Goal: Task Accomplishment & Management: Manage account settings

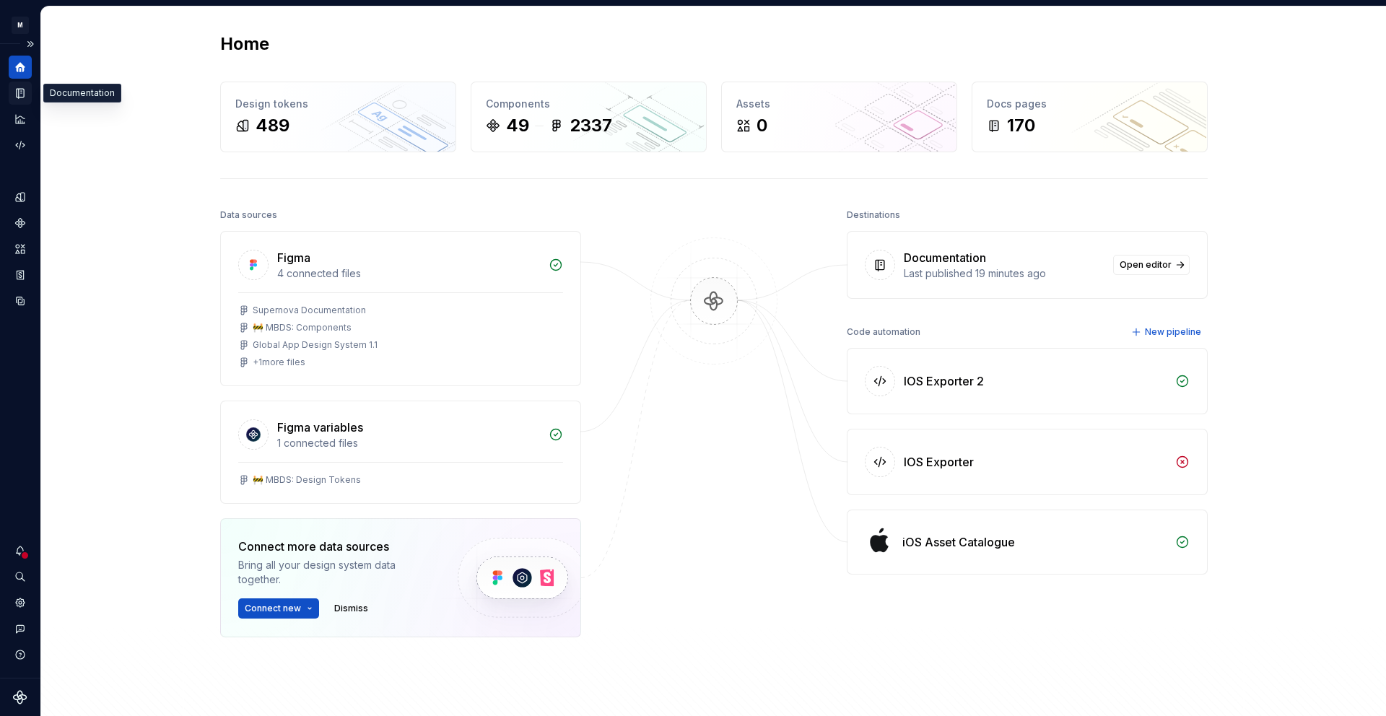
click at [19, 97] on icon "Documentation" at bounding box center [20, 93] width 13 height 13
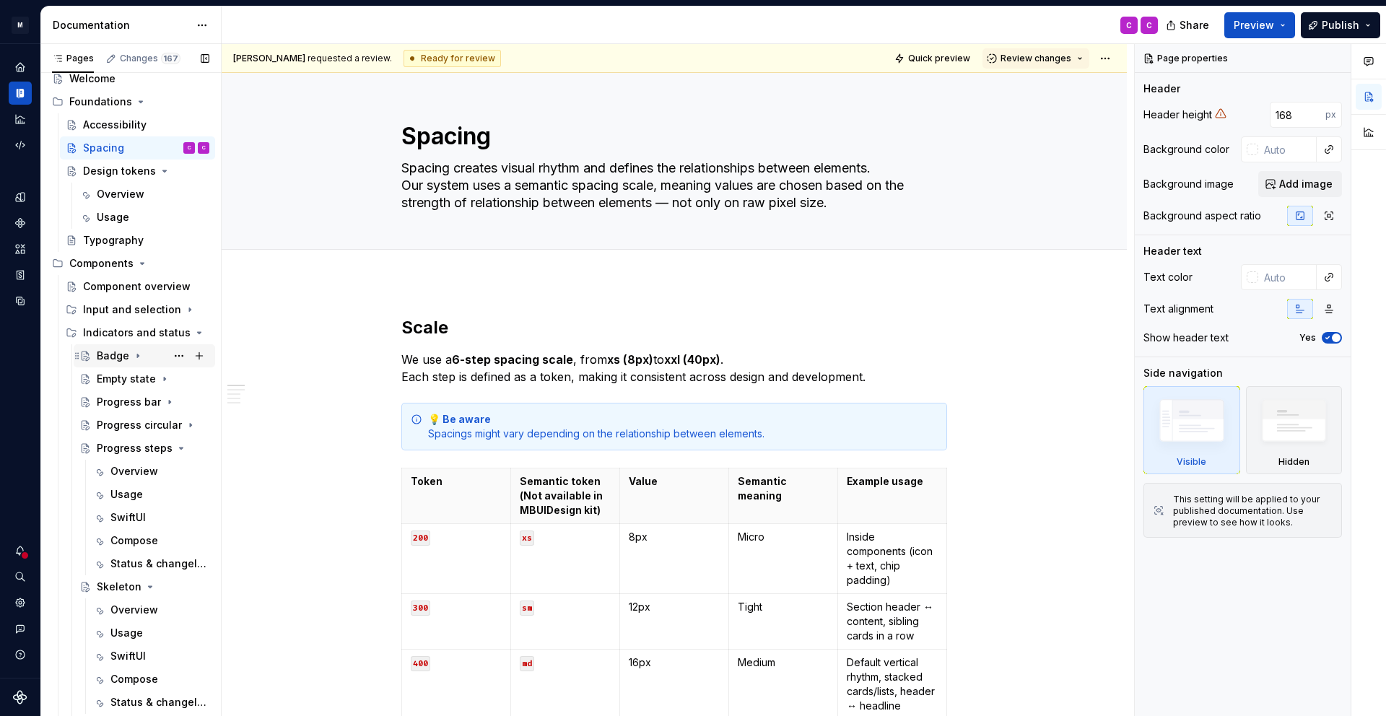
scroll to position [35, 0]
click at [156, 332] on icon "Page tree" at bounding box center [160, 335] width 12 height 12
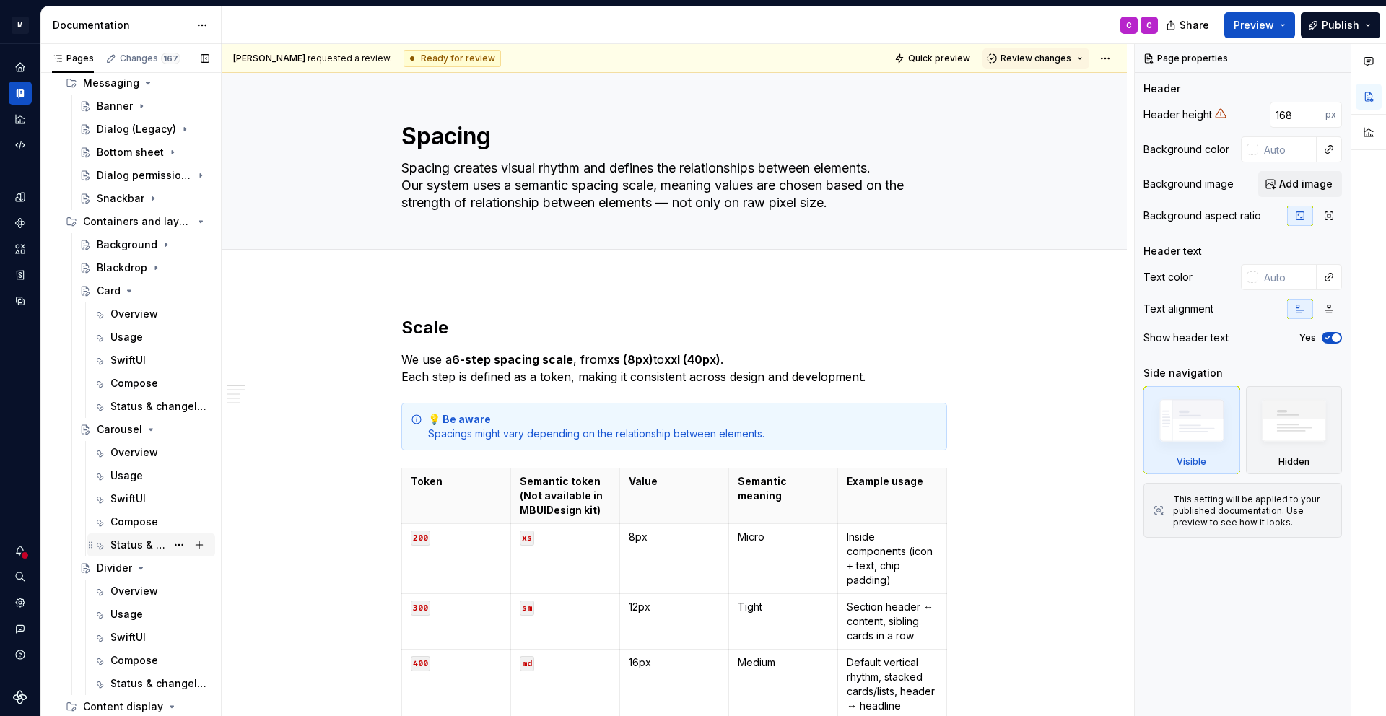
scroll to position [421, 0]
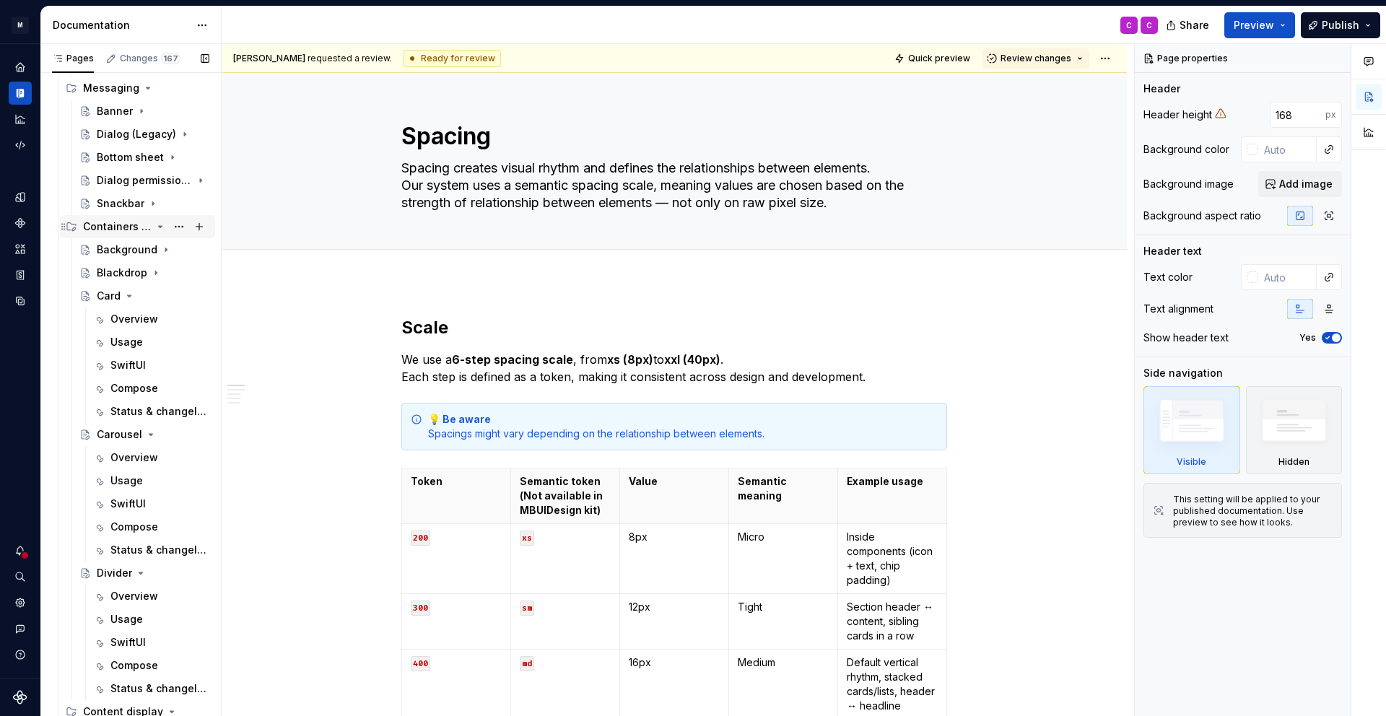
click at [161, 224] on icon "Page tree" at bounding box center [160, 227] width 12 height 12
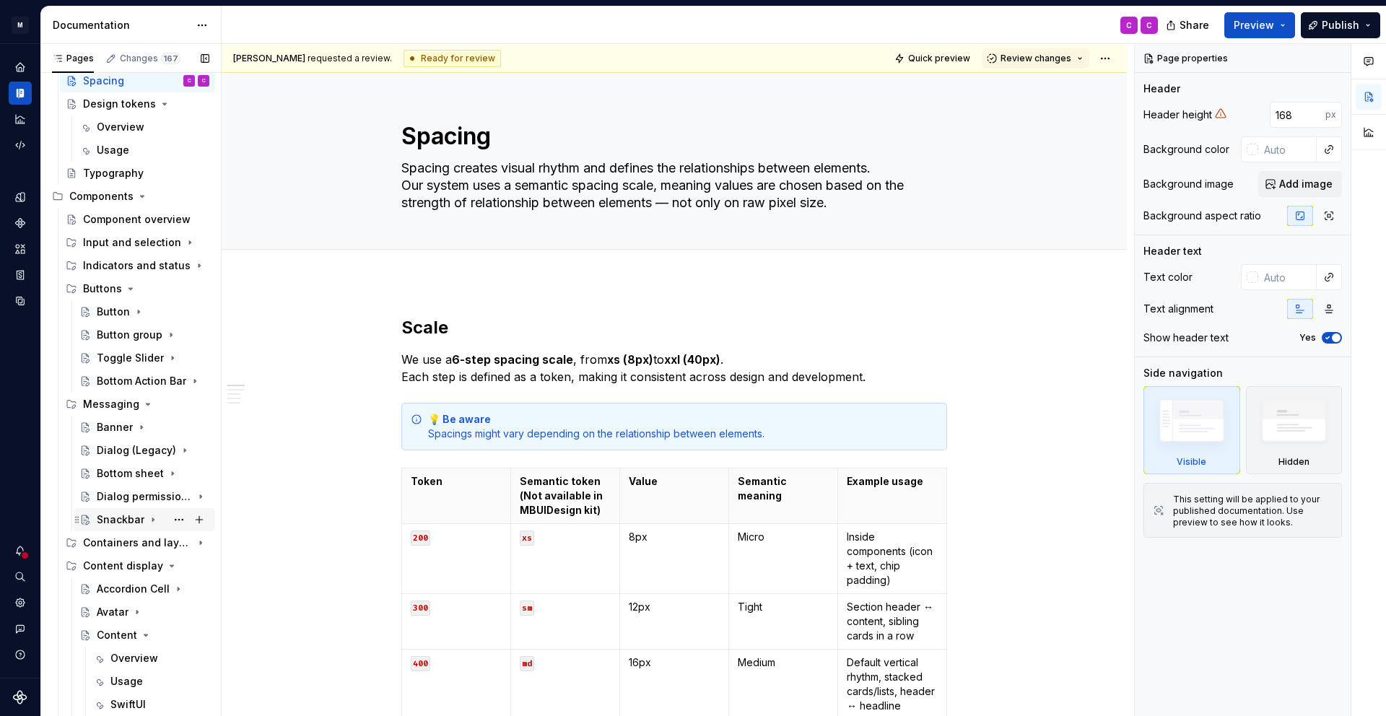
scroll to position [102, 0]
click at [113, 312] on div "Button" at bounding box center [113, 314] width 33 height 14
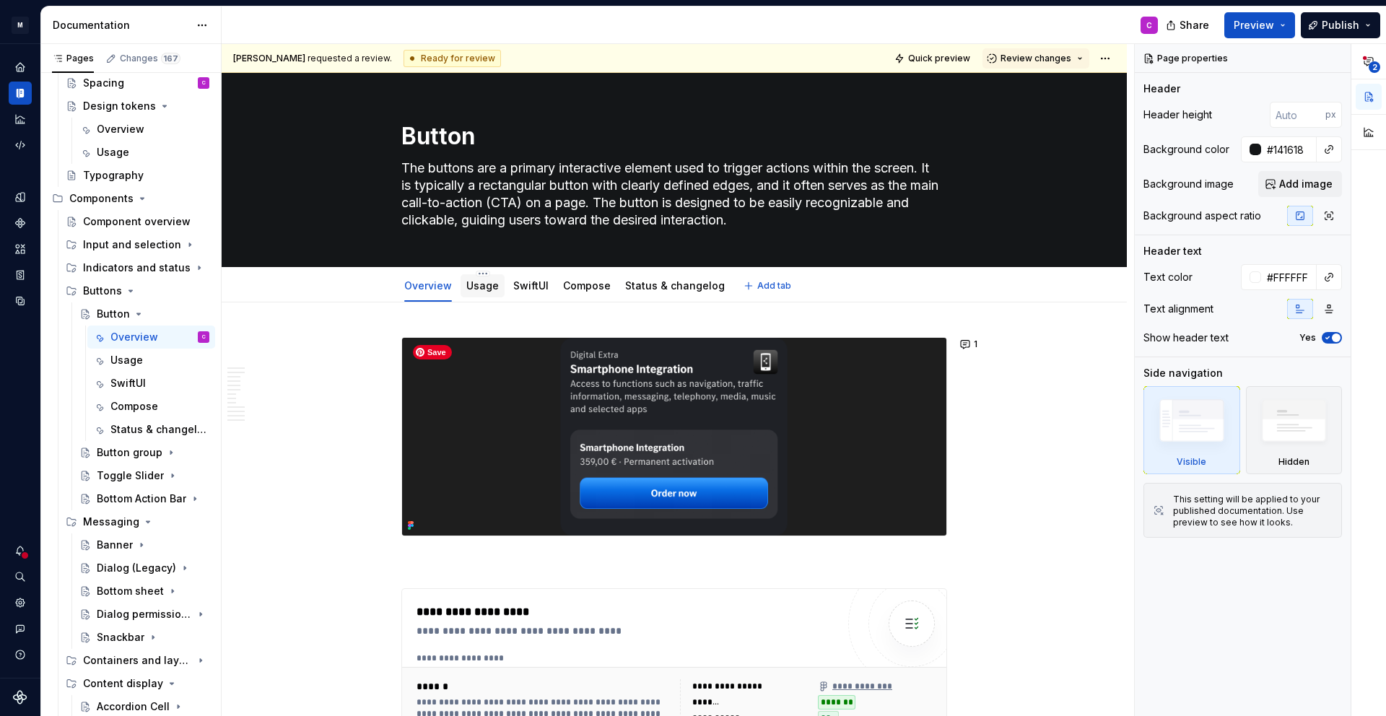
click at [483, 289] on link "Usage" at bounding box center [482, 285] width 32 height 12
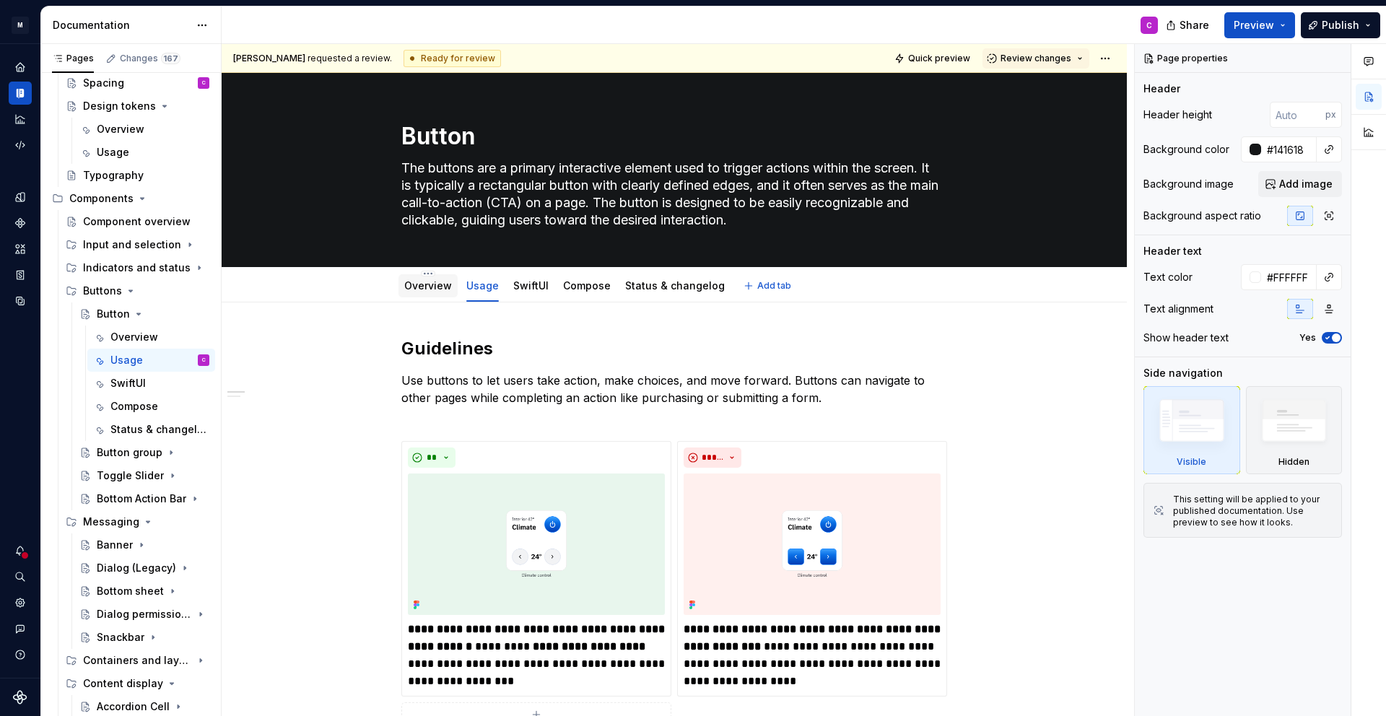
click at [421, 297] on div "Overview" at bounding box center [427, 286] width 59 height 26
click at [422, 292] on div "Overview" at bounding box center [428, 286] width 48 height 14
click at [418, 286] on link "Overview" at bounding box center [428, 285] width 48 height 12
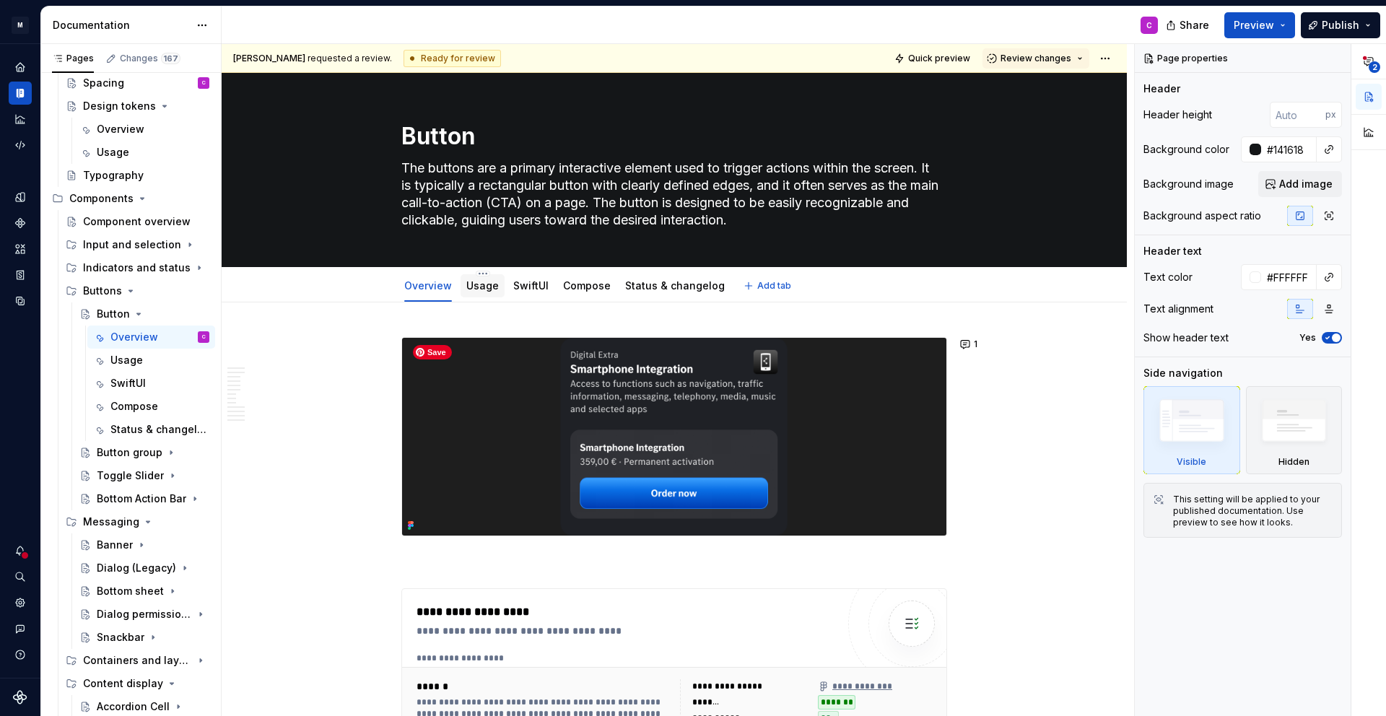
click at [483, 289] on link "Usage" at bounding box center [482, 285] width 32 height 12
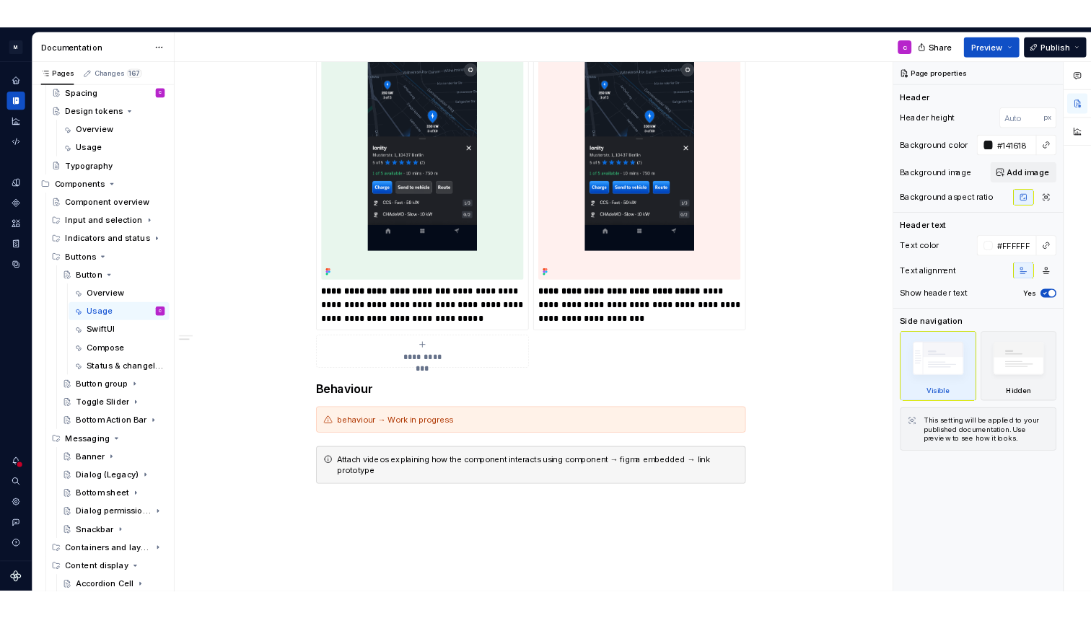
scroll to position [1293, 0]
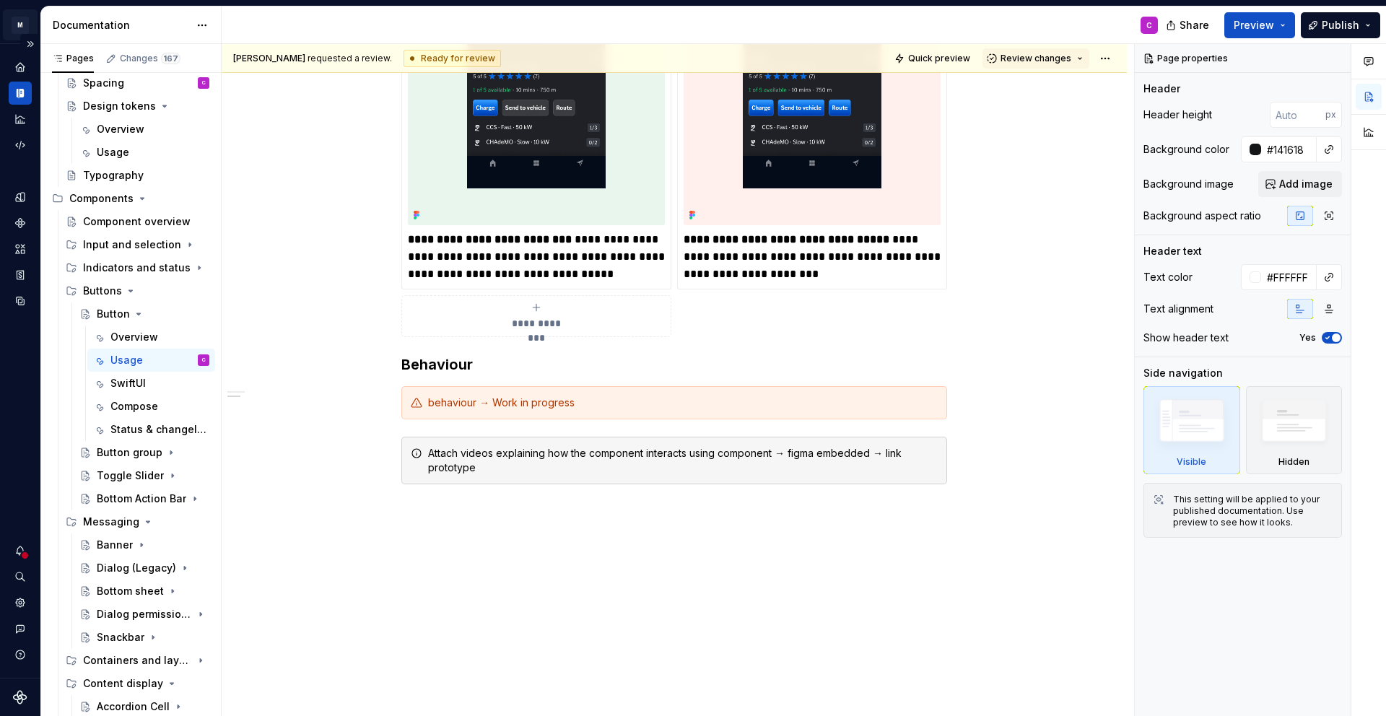
click at [16, 16] on html "M MB.OS Mobile Design System C Dataset Mercedes-Benz 2.0 Documentation C Share …" at bounding box center [693, 358] width 1386 height 716
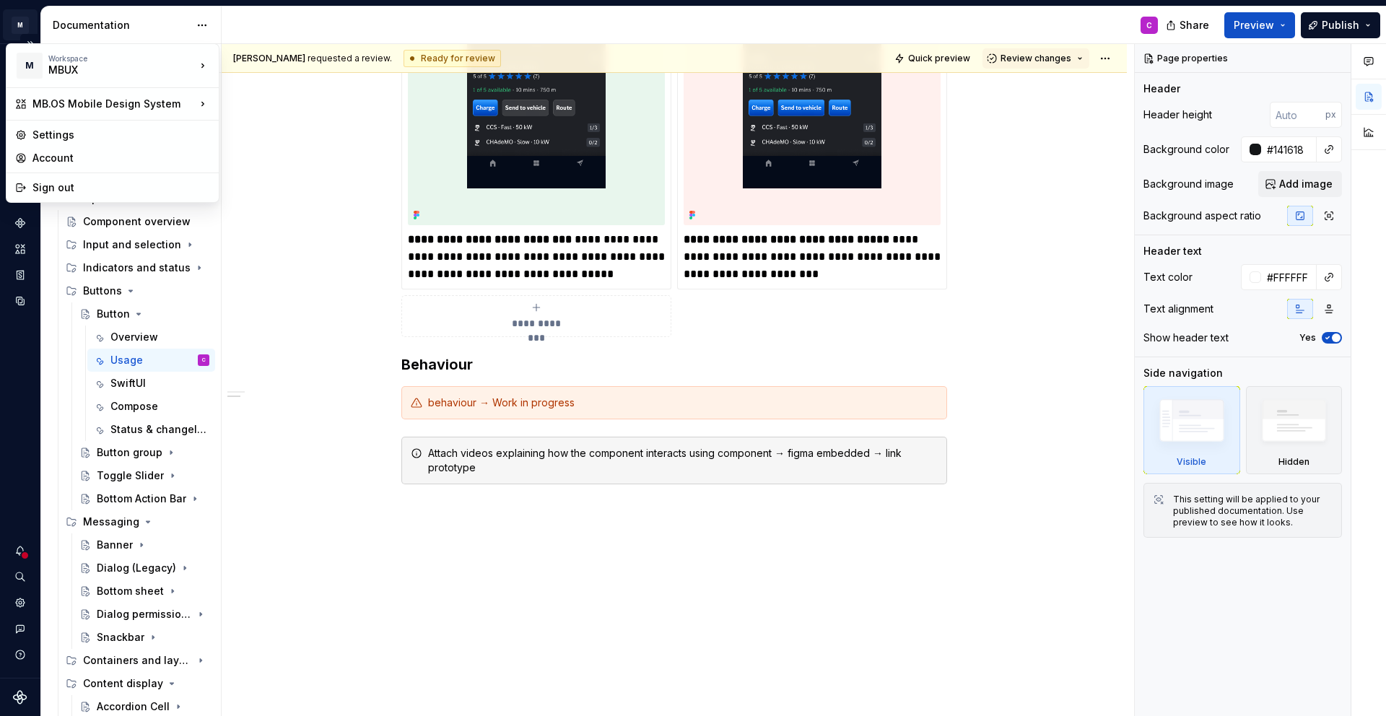
type textarea "*"
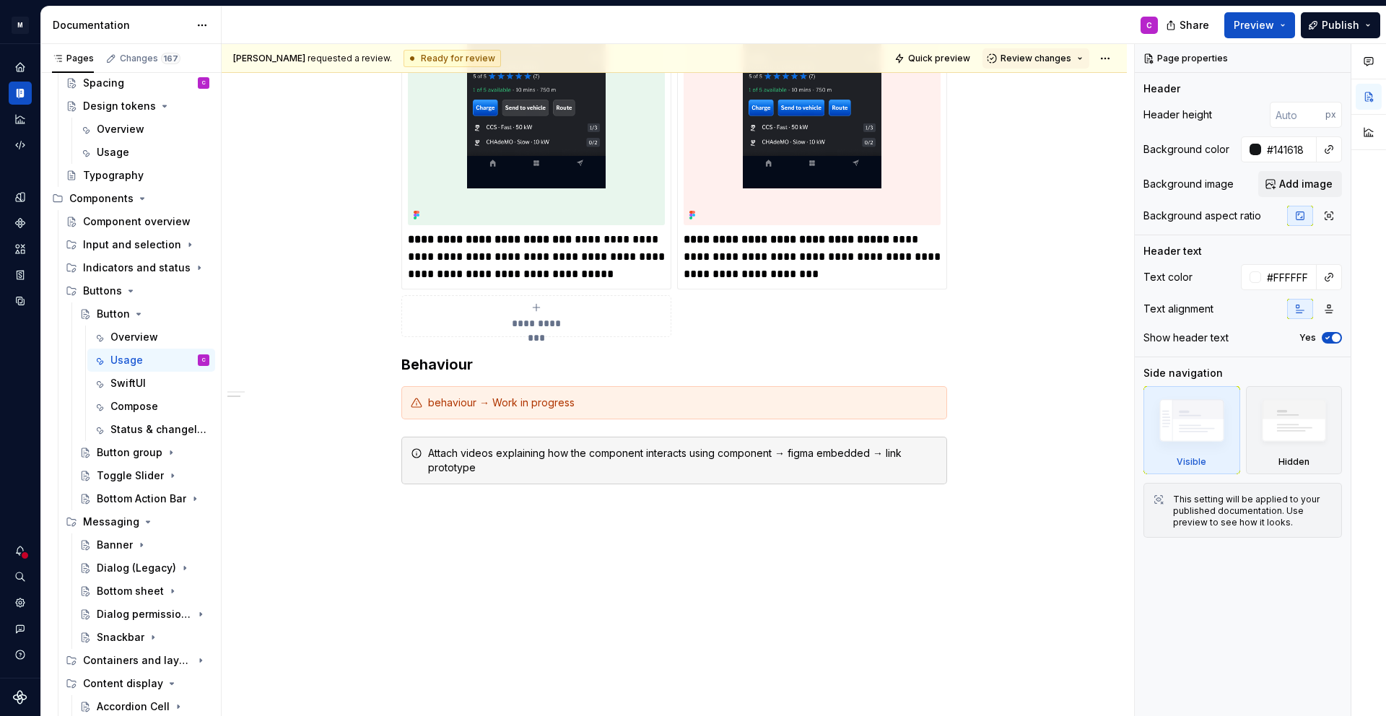
click at [17, 687] on html "M MB.OS Mobile Design System C Dataset Mercedes-Benz 2.0 Documentation C Share …" at bounding box center [693, 358] width 1386 height 716
click at [24, 699] on icon "Supernova Logo" at bounding box center [20, 697] width 14 height 14
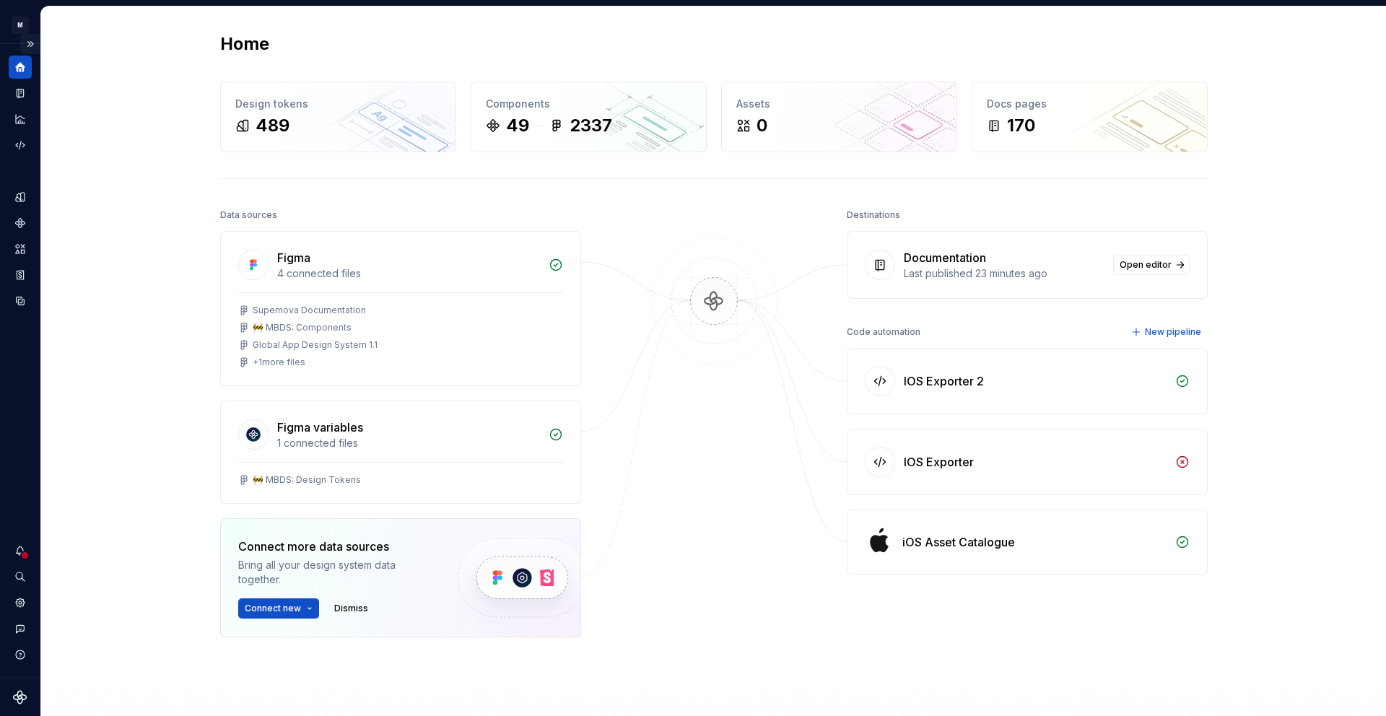
click at [29, 40] on button "Expand sidebar" at bounding box center [30, 44] width 20 height 20
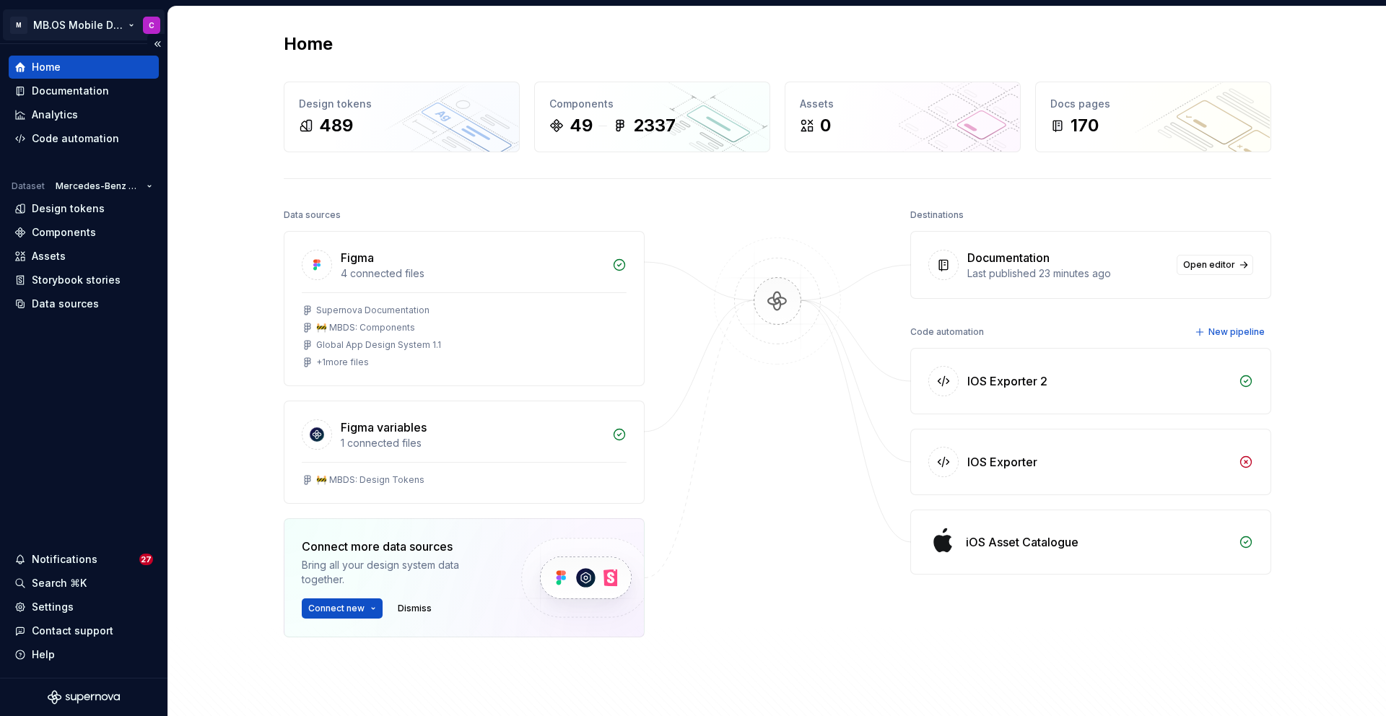
click at [64, 18] on html "M MB.OS Mobile Design System C Home Documentation Analytics Code automation Dat…" at bounding box center [693, 358] width 1386 height 716
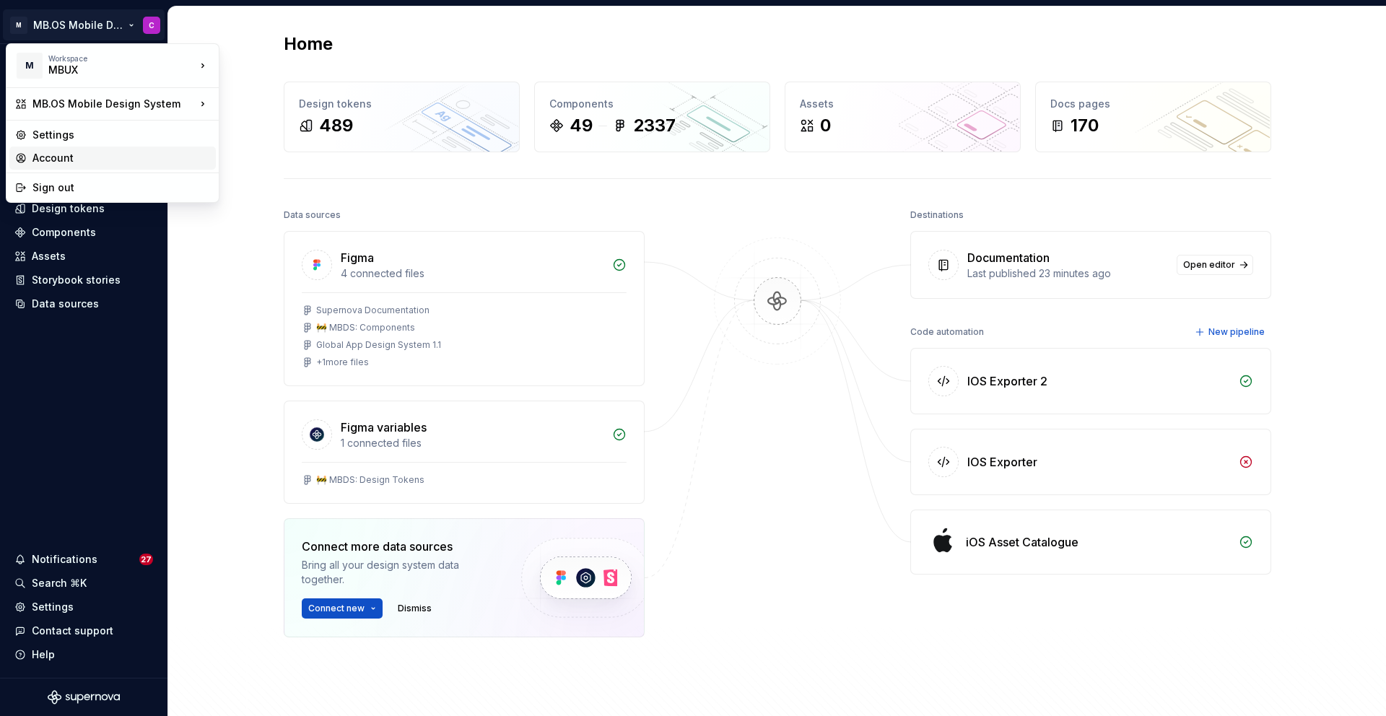
click at [76, 156] on div "Account" at bounding box center [121, 158] width 178 height 14
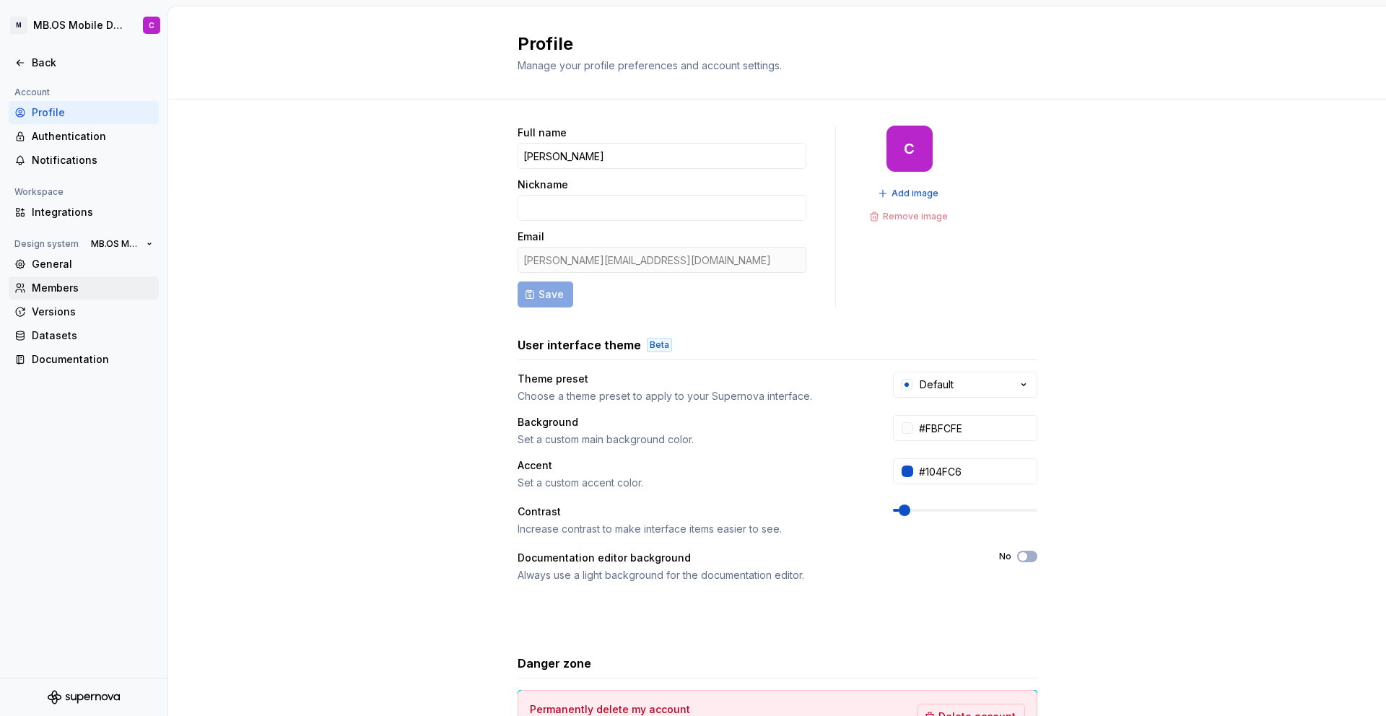
click at [61, 285] on div "Members" at bounding box center [92, 288] width 121 height 14
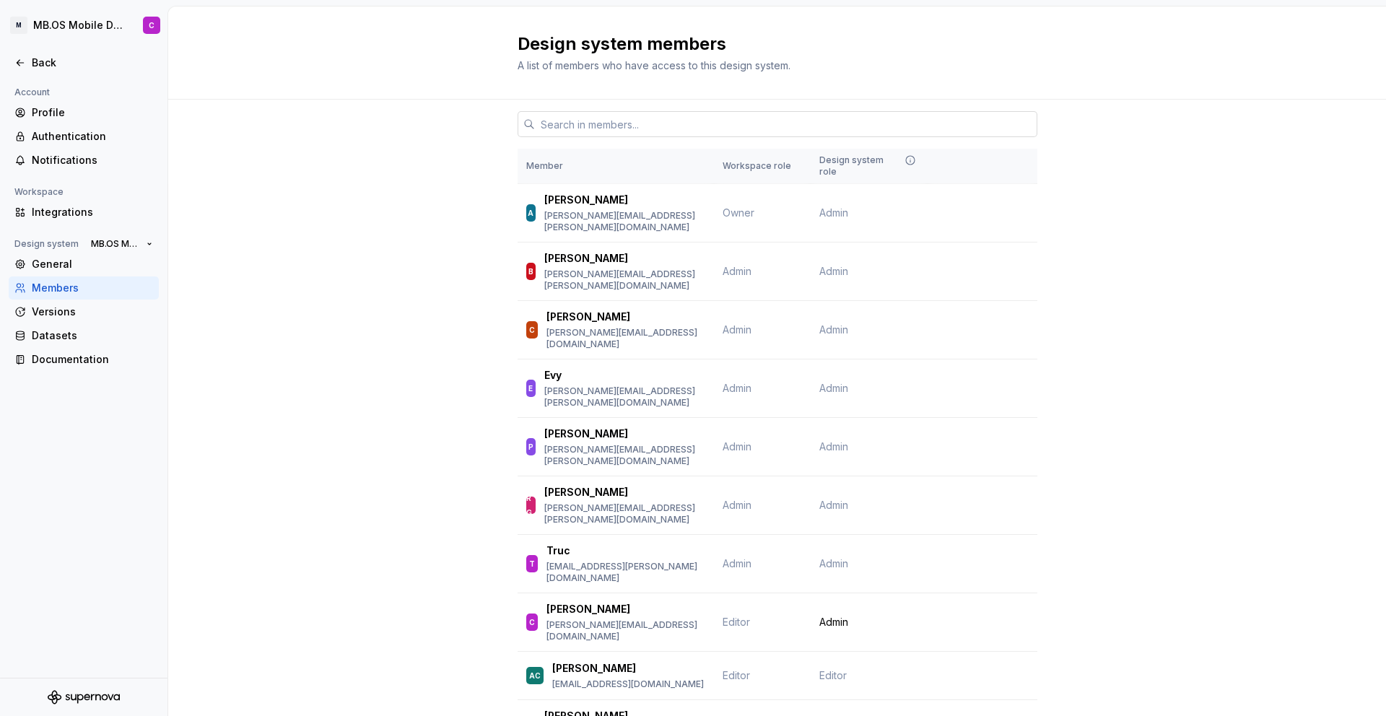
click at [621, 123] on input "text" at bounding box center [786, 124] width 502 height 26
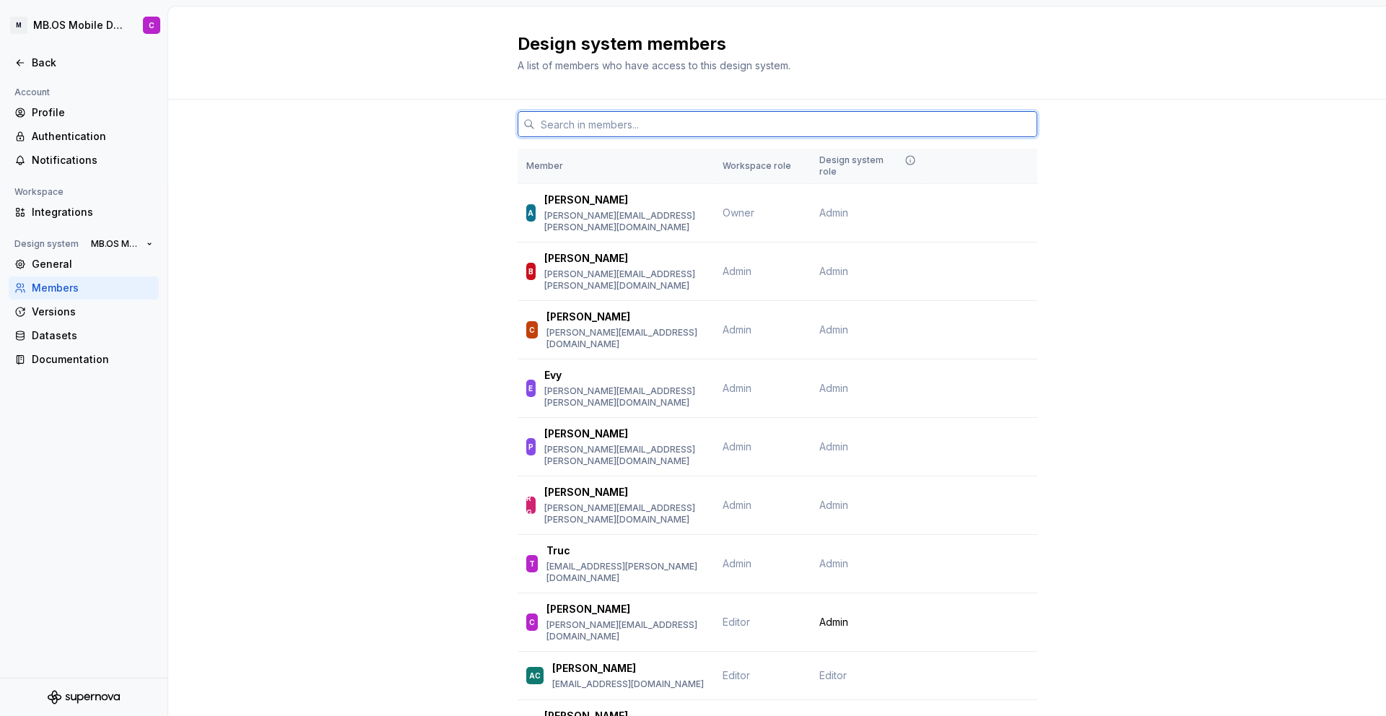
paste input "[PERSON_NAME][EMAIL_ADDRESS][PERSON_NAME][DOMAIN_NAME]"
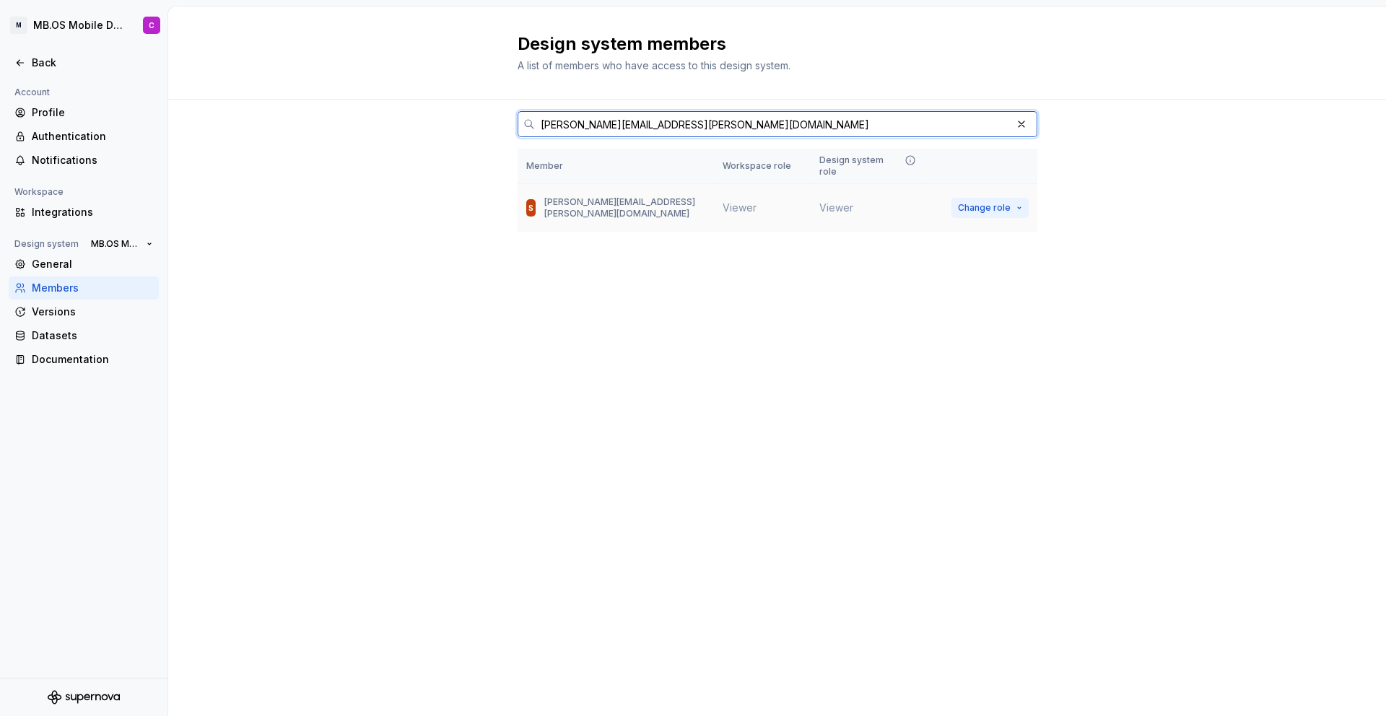
type input "[PERSON_NAME][EMAIL_ADDRESS][PERSON_NAME][DOMAIN_NAME]"
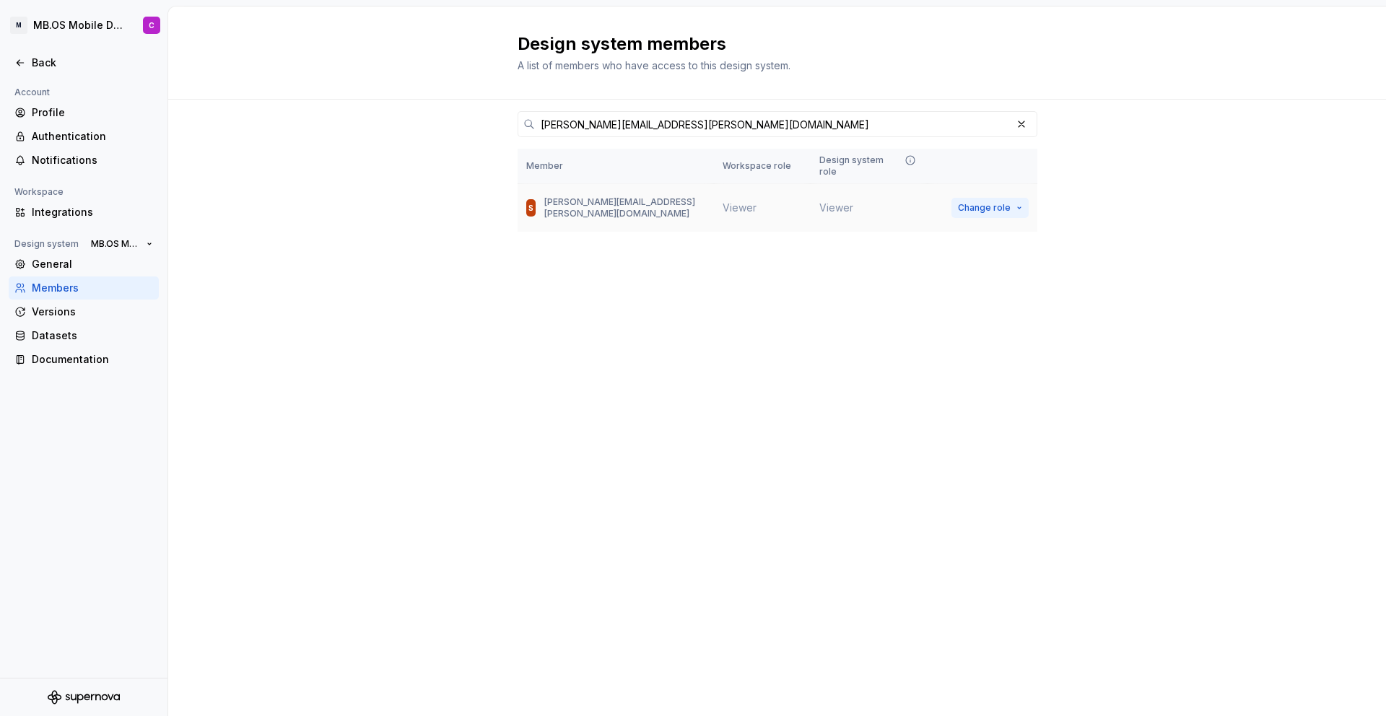
click at [976, 202] on span "Change role" at bounding box center [984, 208] width 53 height 12
